Goal: Ask a question

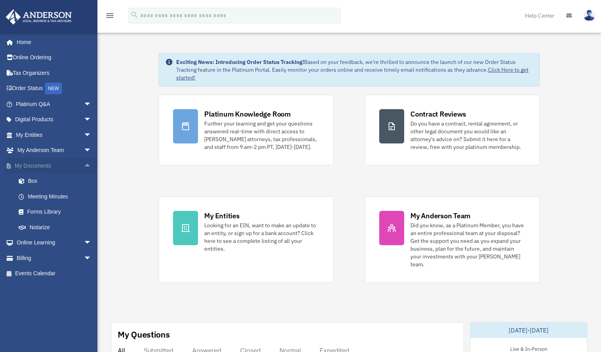
scroll to position [39, 0]
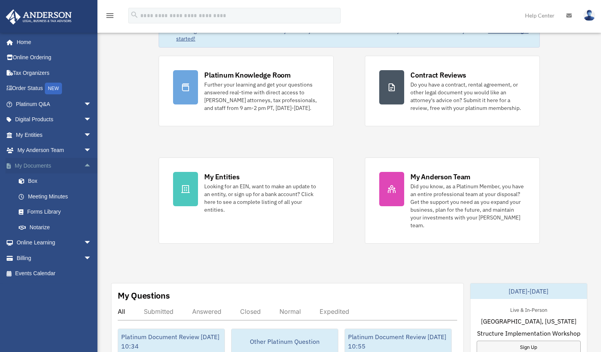
click at [84, 167] on span "arrow_drop_up" at bounding box center [92, 166] width 16 height 16
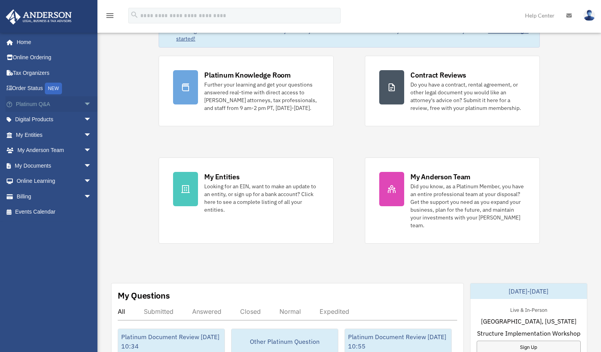
click at [84, 102] on span "arrow_drop_down" at bounding box center [92, 104] width 16 height 16
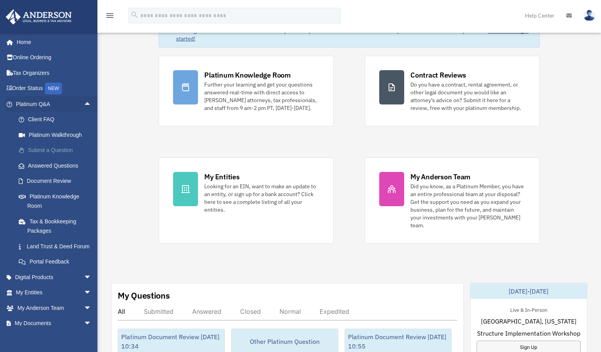
click at [41, 152] on link "Submit a Question" at bounding box center [57, 151] width 92 height 16
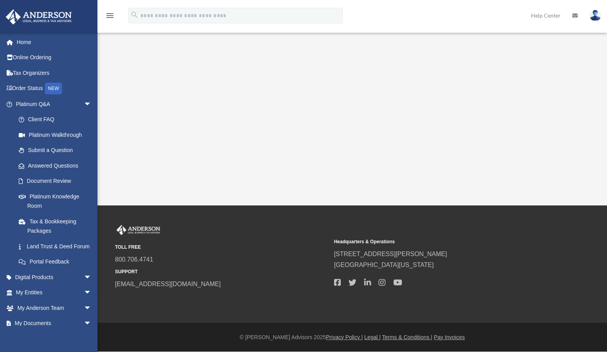
click at [110, 157] on div "Submit A Question [PERSON_NAME][EMAIL_ADDRESS][DOMAIN_NAME] Sign Out [PERSON_NA…" at bounding box center [303, 103] width 607 height 206
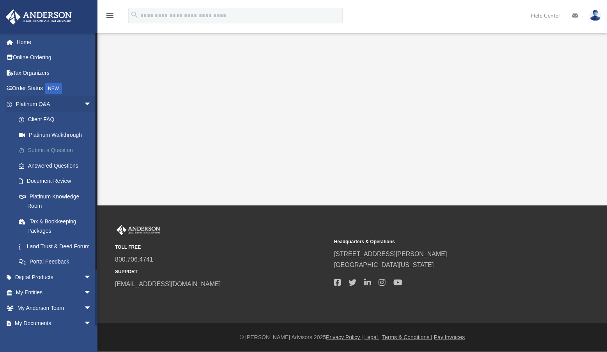
click at [49, 151] on link "Submit a Question" at bounding box center [57, 151] width 92 height 16
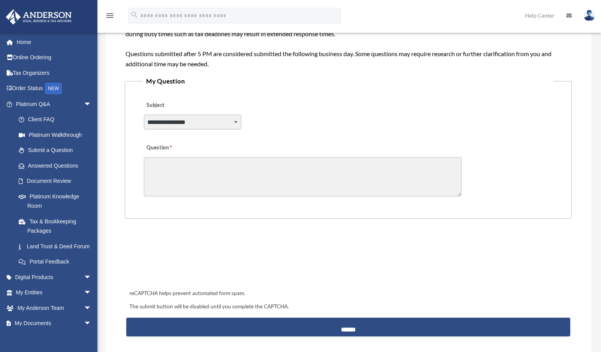
scroll to position [156, 0]
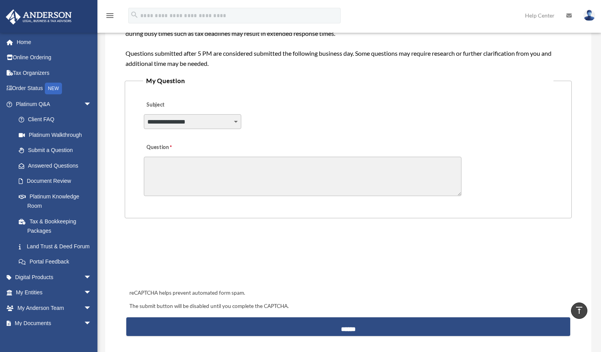
click at [185, 126] on select "**********" at bounding box center [193, 121] width 98 height 15
click at [128, 124] on fieldset "**********" at bounding box center [348, 146] width 447 height 143
click at [178, 174] on textarea "Question" at bounding box center [303, 176] width 318 height 39
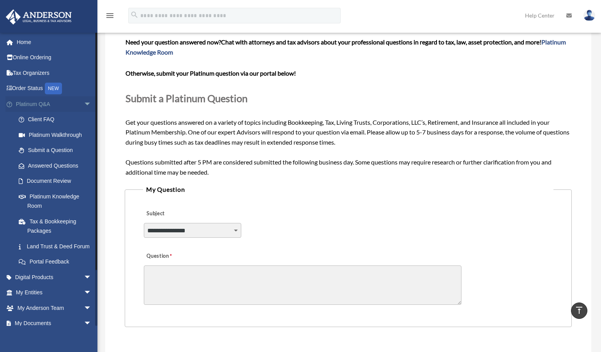
scroll to position [39, 0]
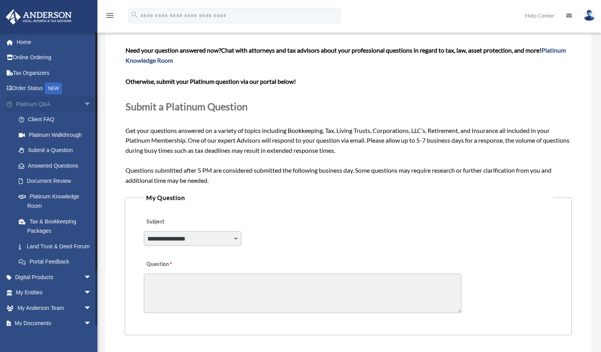
click at [84, 105] on span "arrow_drop_down" at bounding box center [92, 104] width 16 height 16
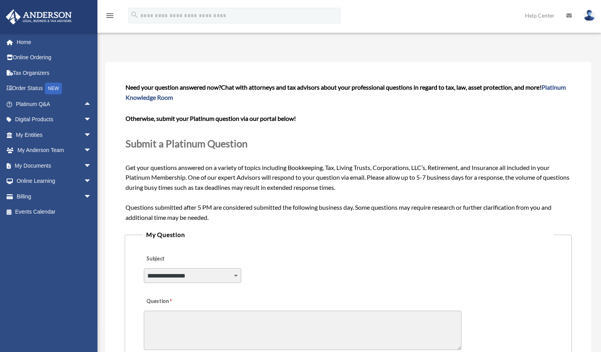
scroll to position [0, 0]
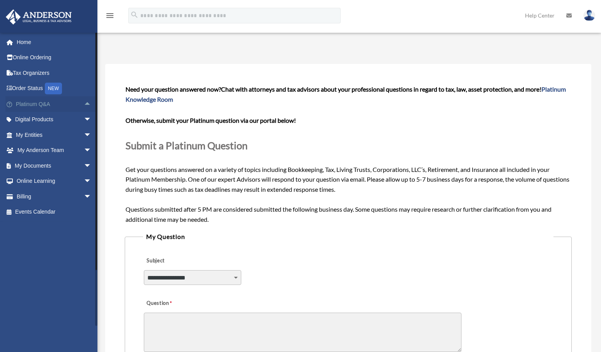
click at [84, 105] on span "arrow_drop_up" at bounding box center [92, 104] width 16 height 16
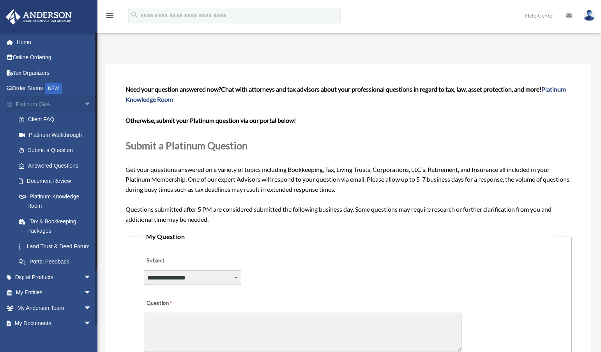
click at [84, 105] on span "arrow_drop_down" at bounding box center [92, 104] width 16 height 16
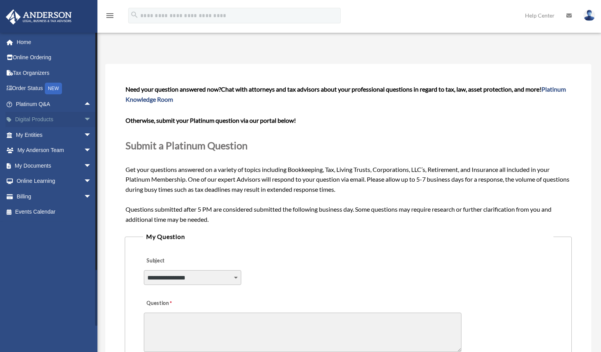
click at [84, 119] on span "arrow_drop_down" at bounding box center [92, 120] width 16 height 16
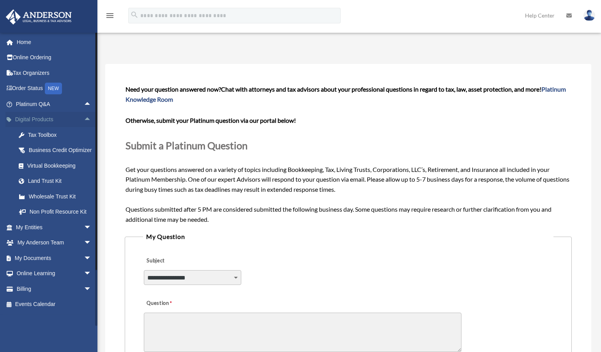
click at [84, 119] on span "arrow_drop_up" at bounding box center [92, 120] width 16 height 16
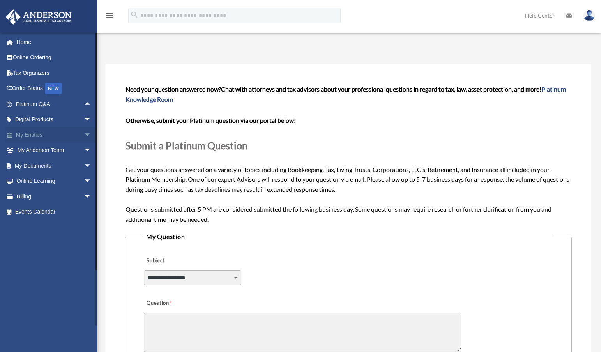
click at [84, 138] on span "arrow_drop_down" at bounding box center [92, 135] width 16 height 16
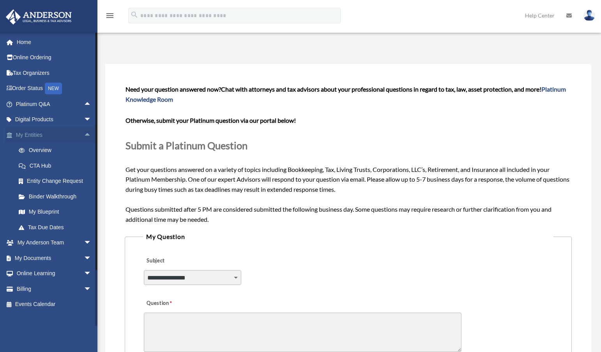
click at [84, 138] on span "arrow_drop_up" at bounding box center [92, 135] width 16 height 16
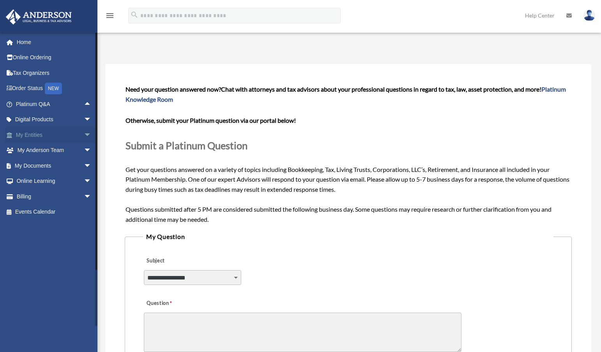
click at [84, 138] on span "arrow_drop_down" at bounding box center [92, 135] width 16 height 16
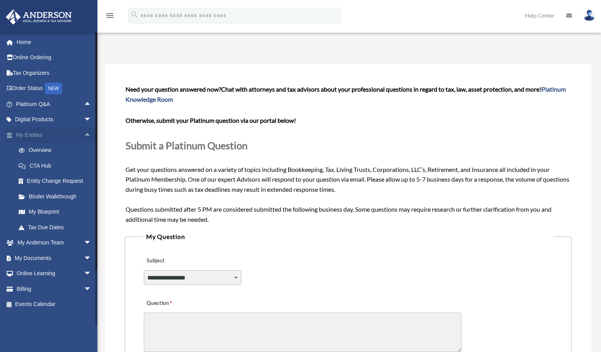
click at [84, 138] on span "arrow_drop_up" at bounding box center [92, 135] width 16 height 16
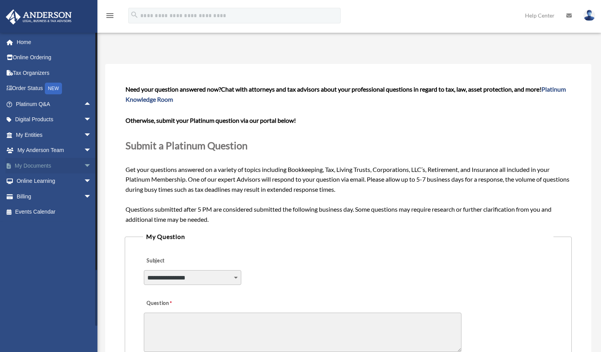
click at [84, 163] on span "arrow_drop_down" at bounding box center [92, 166] width 16 height 16
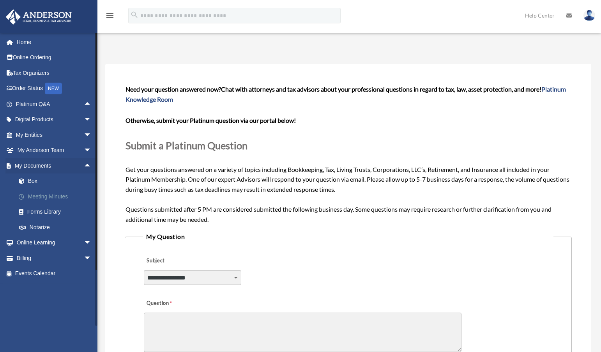
click at [47, 196] on link "Meeting Minutes" at bounding box center [57, 197] width 92 height 16
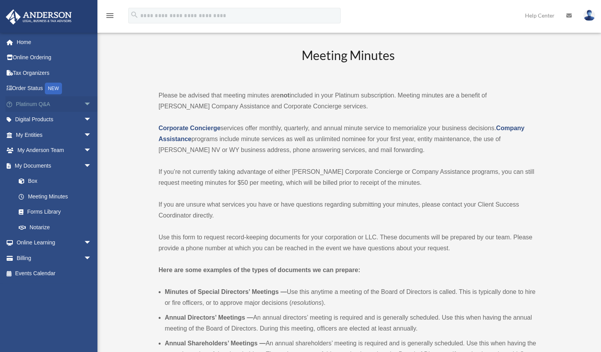
click at [84, 103] on span "arrow_drop_down" at bounding box center [92, 104] width 16 height 16
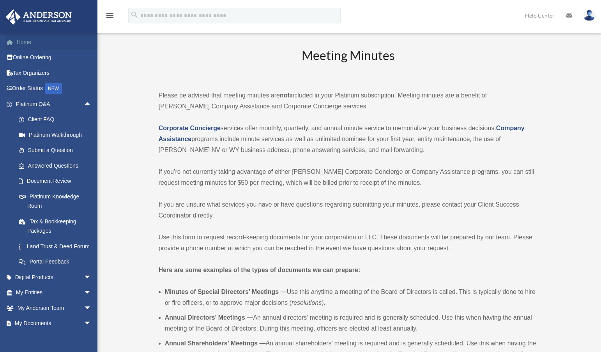
click at [35, 41] on link "Home" at bounding box center [54, 42] width 98 height 16
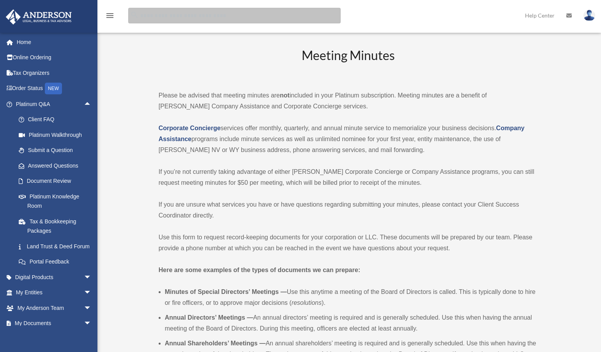
click at [182, 16] on input "search" at bounding box center [234, 16] width 213 height 16
type input "****"
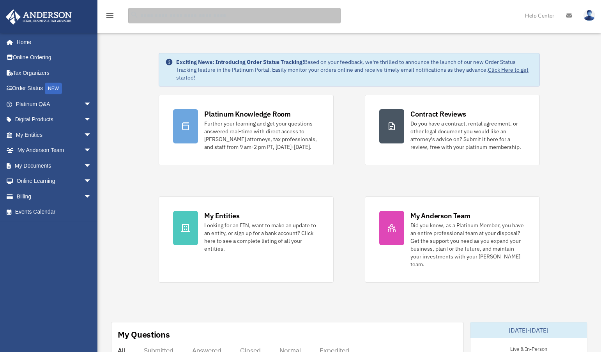
click at [183, 9] on input "search" at bounding box center [234, 16] width 213 height 16
type input "**********"
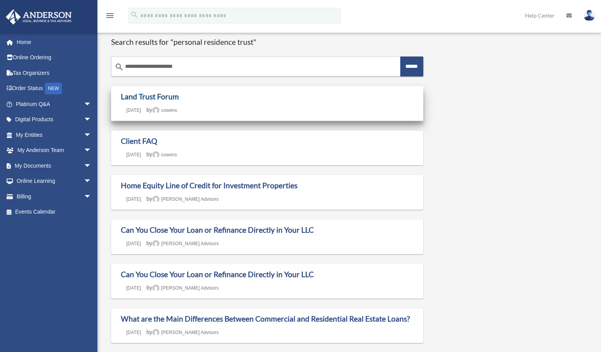
click at [152, 96] on link "Land Trust Forum" at bounding box center [150, 96] width 58 height 9
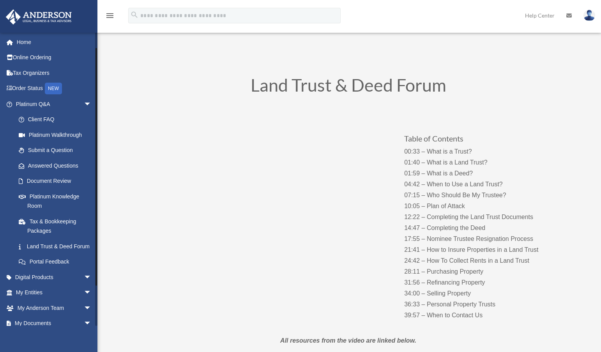
scroll to position [18, 0]
